Goal: Task Accomplishment & Management: Use online tool/utility

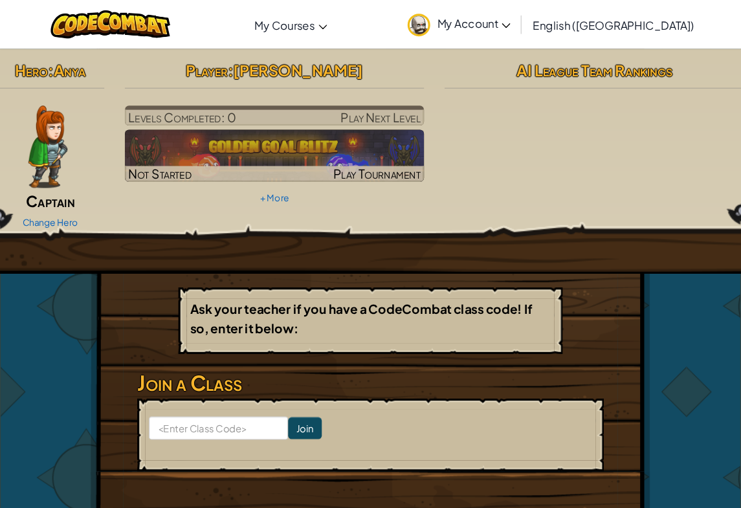
scroll to position [3, 0]
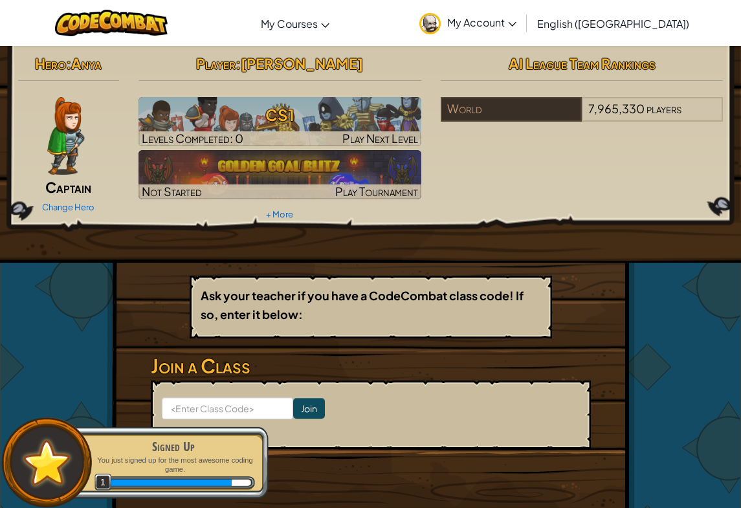
click at [69, 202] on link "Change Hero" at bounding box center [68, 207] width 52 height 10
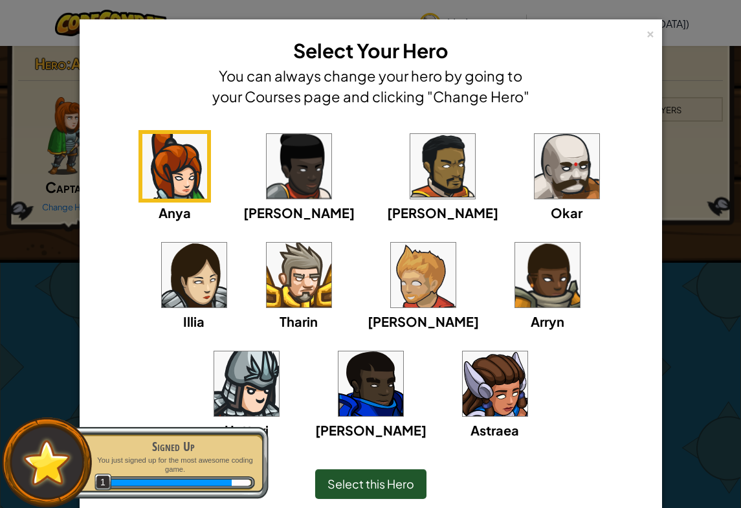
click at [534, 175] on img at bounding box center [566, 166] width 65 height 65
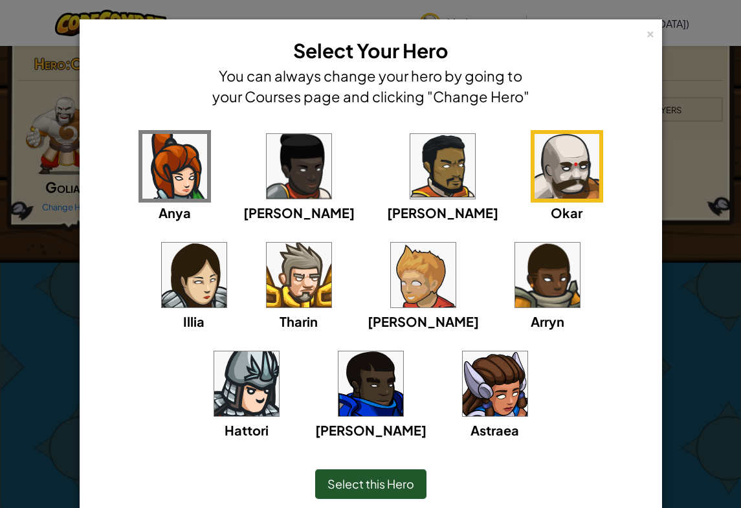
click at [400, 478] on span "Select this Hero" at bounding box center [370, 483] width 87 height 15
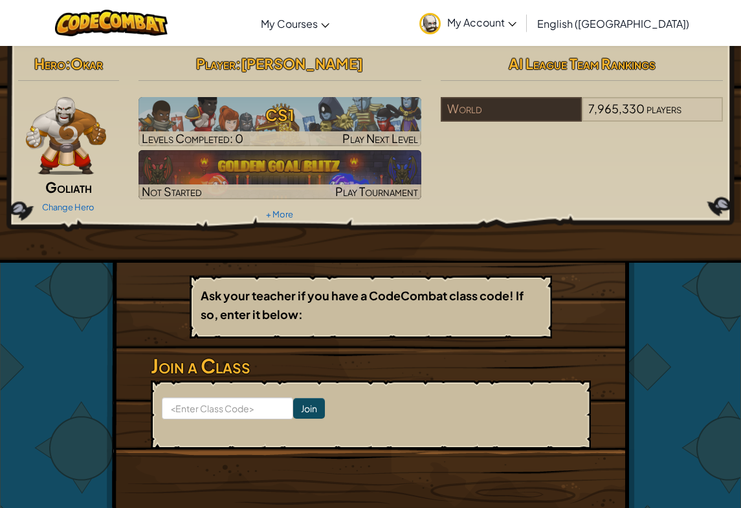
click at [169, 123] on h3 "CS1" at bounding box center [279, 114] width 283 height 29
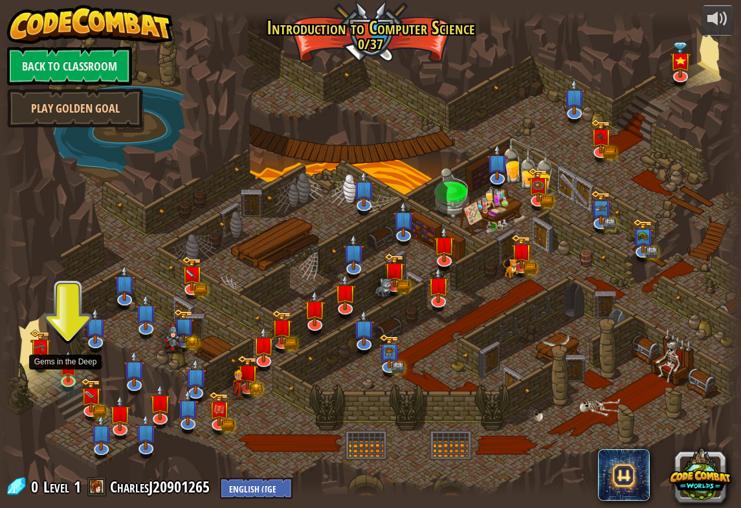
click at [69, 362] on img at bounding box center [68, 367] width 19 height 32
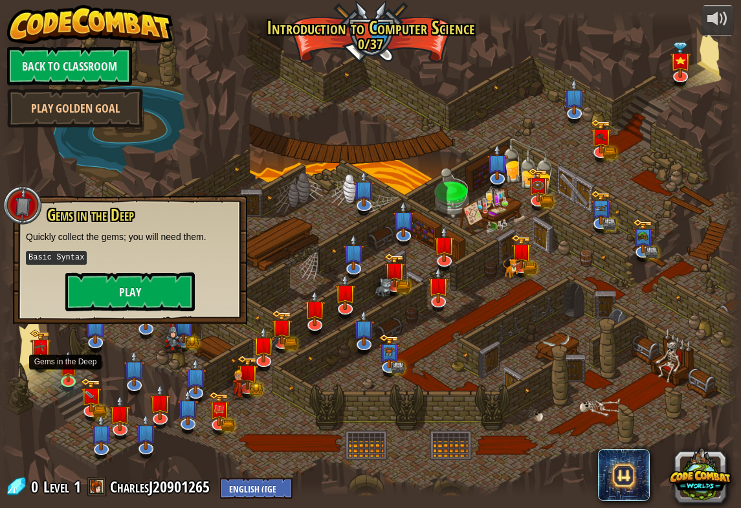
click at [100, 274] on button "Play" at bounding box center [129, 291] width 129 height 39
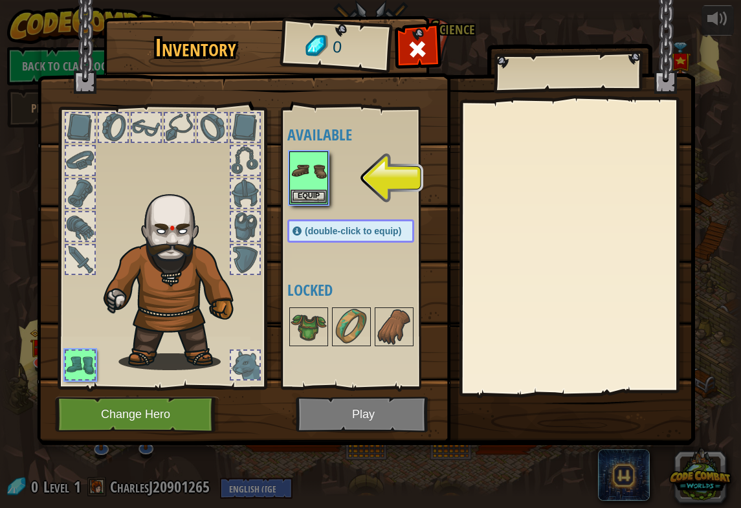
click at [307, 190] on button "Equip" at bounding box center [308, 197] width 36 height 14
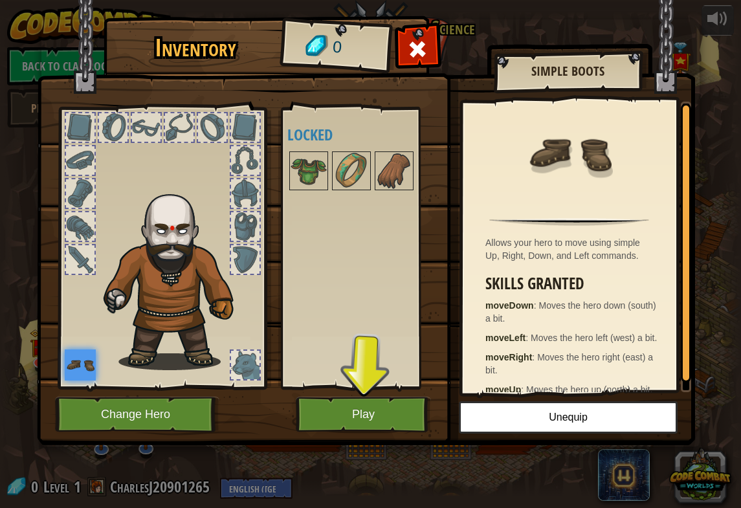
click at [413, 406] on button "Play" at bounding box center [363, 415] width 135 height 36
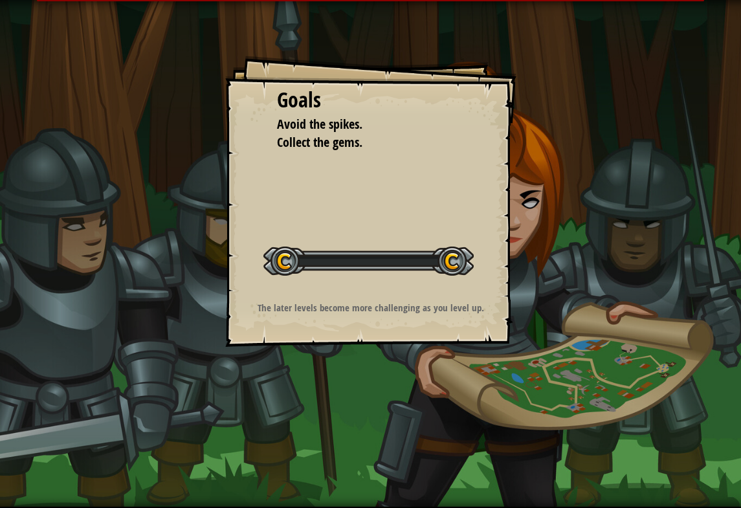
click at [397, 396] on div "Goals Avoid the spikes. Collect the gems. Start Level Error loading from server…" at bounding box center [370, 254] width 741 height 508
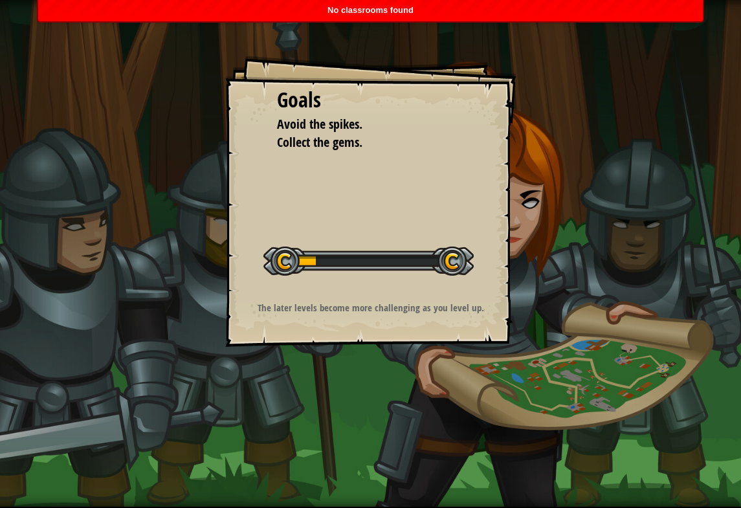
click at [407, 323] on div "Goals Avoid the spikes. Collect the gems. Start Level Error loading from server…" at bounding box center [370, 201] width 291 height 291
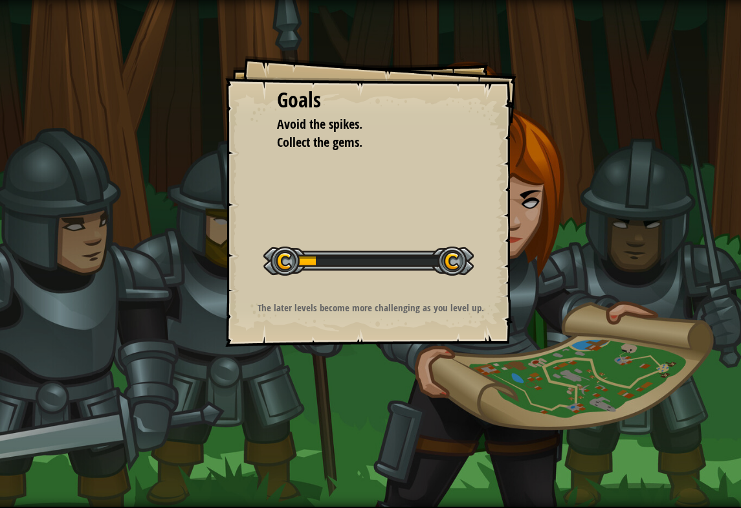
click at [67, 94] on div "Goals Avoid the spikes. Collect the gems. Start Level Error loading from server…" at bounding box center [370, 254] width 741 height 508
click at [57, 82] on div "Goals Avoid the spikes. Collect the gems. Start Level Error loading from server…" at bounding box center [370, 254] width 741 height 508
click at [448, 252] on div at bounding box center [368, 260] width 210 height 29
click at [451, 268] on div at bounding box center [368, 260] width 210 height 29
click at [331, 272] on div at bounding box center [368, 260] width 210 height 29
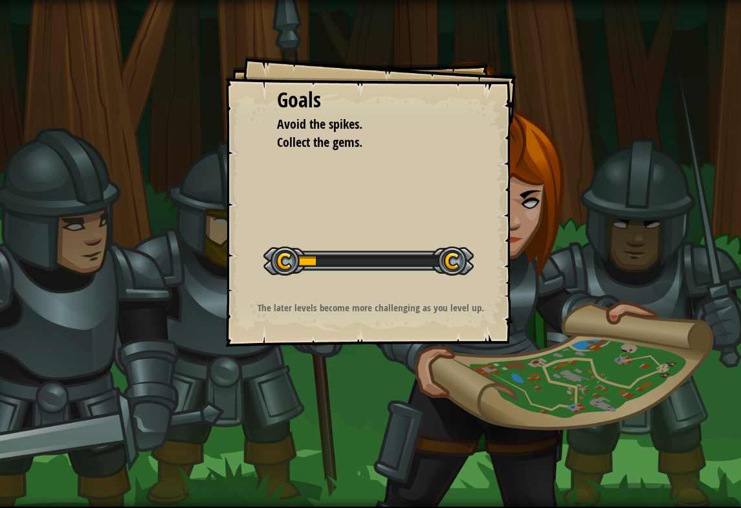
click at [398, 295] on div "Goals Avoid the spikes. Collect the gems. Start Level Error loading from server…" at bounding box center [370, 201] width 291 height 291
click at [269, 131] on li "Avoid the spikes." at bounding box center [361, 124] width 201 height 19
click at [389, 321] on div "Goals Avoid the spikes. Collect the gems. Start Level Error loading from server…" at bounding box center [370, 201] width 291 height 291
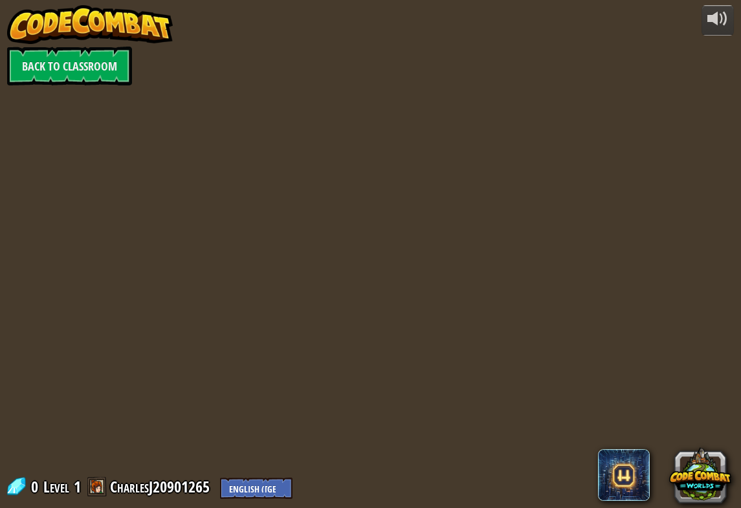
click at [46, 67] on link "Back to Classroom" at bounding box center [69, 66] width 125 height 39
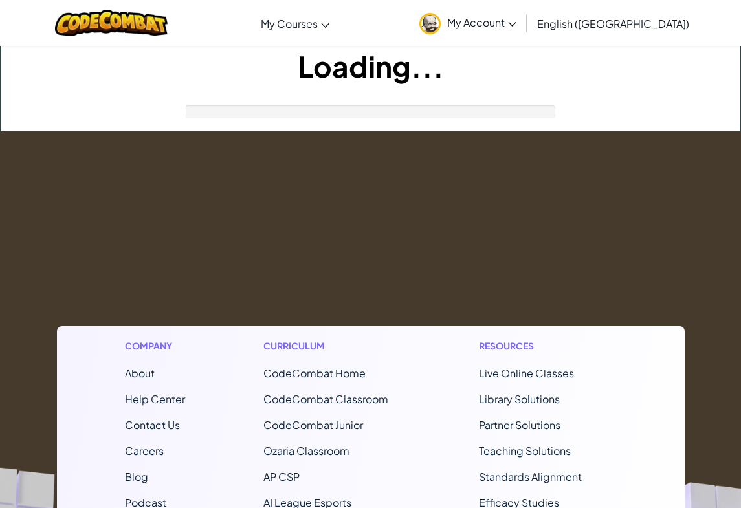
scroll to position [3, 0]
